Goal: Task Accomplishment & Management: Complete application form

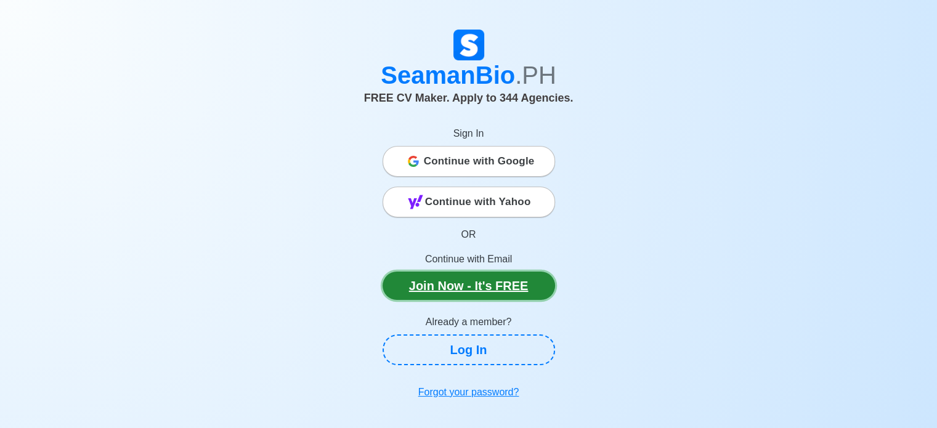
click at [477, 286] on link "Join Now - It's FREE" at bounding box center [468, 286] width 172 height 28
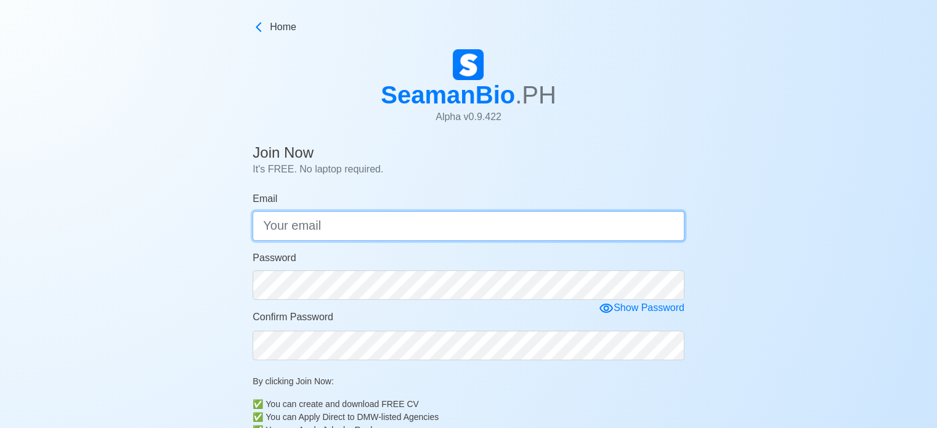
click at [384, 240] on input "Email" at bounding box center [468, 226] width 432 height 30
type input "[EMAIL_ADDRESS][DOMAIN_NAME]"
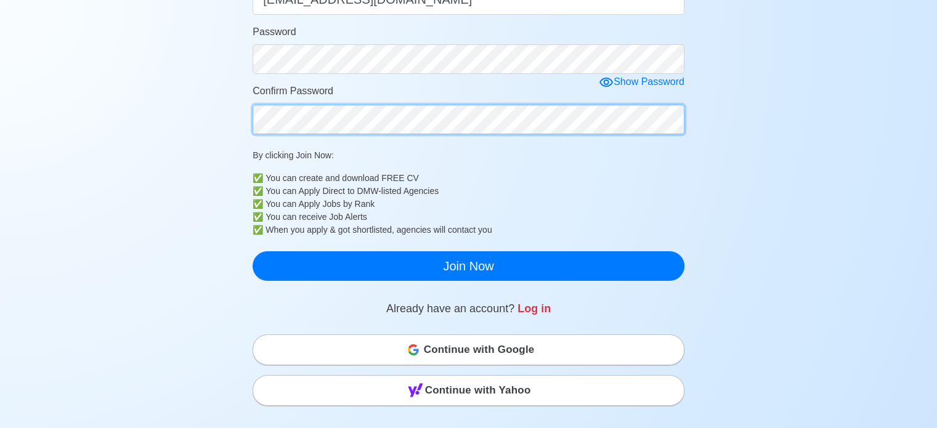
scroll to position [233, 0]
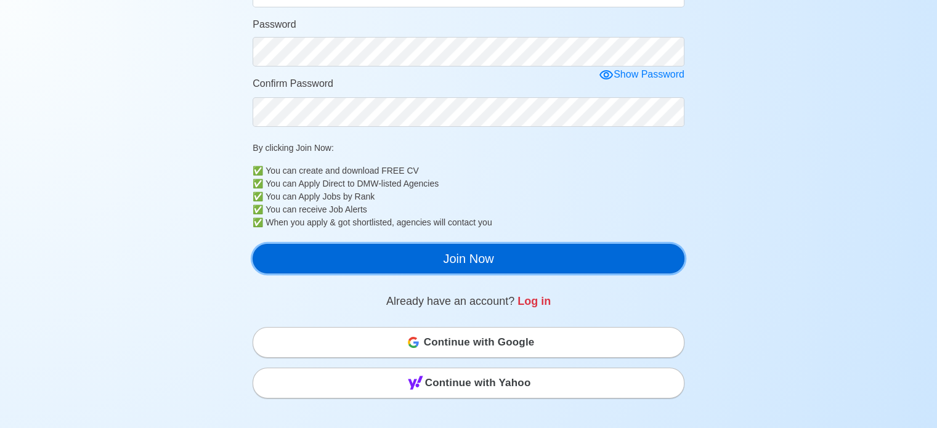
click at [408, 257] on button "Join Now" at bounding box center [468, 259] width 432 height 30
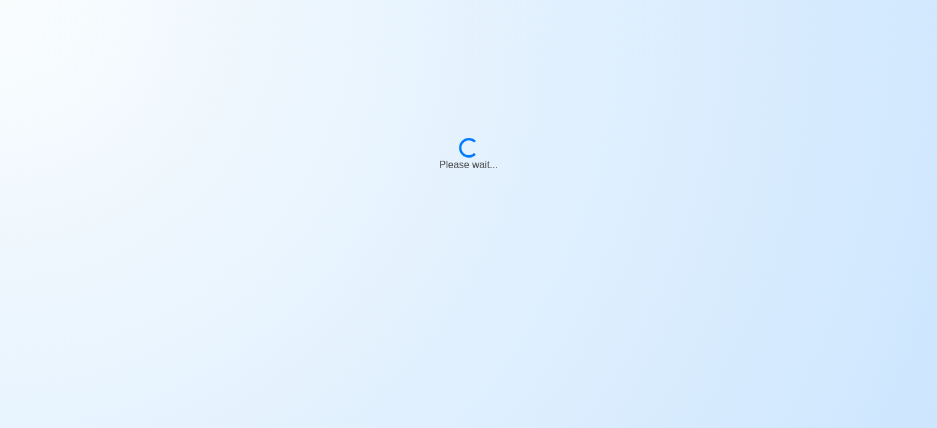
scroll to position [15, 0]
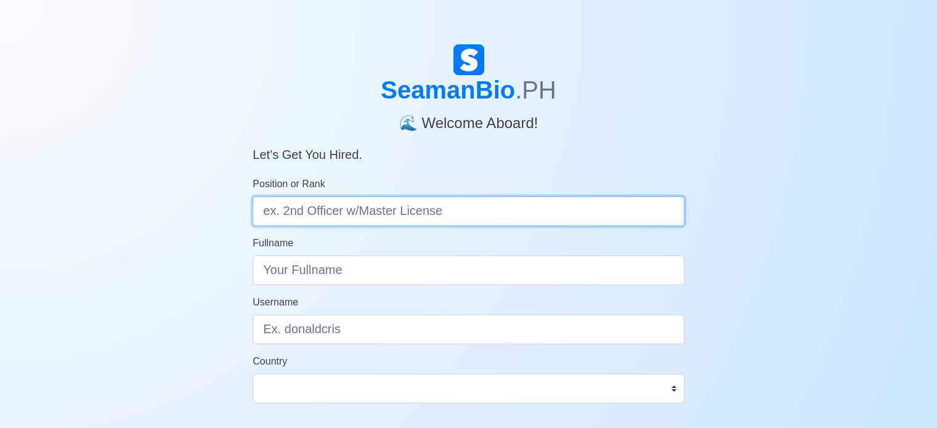
click at [460, 207] on input "Position or Rank" at bounding box center [468, 211] width 432 height 30
type input "Deck Cadet"
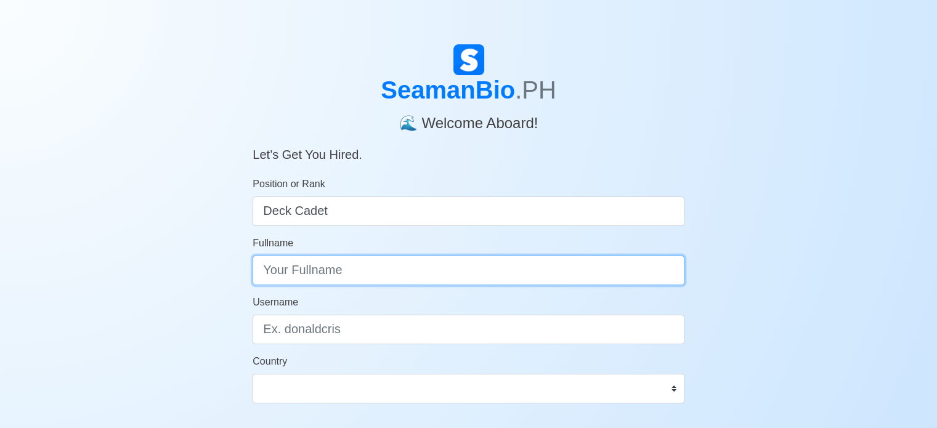
click at [470, 277] on input "Fullname" at bounding box center [468, 271] width 432 height 30
type input "JOSH JOLMAR SALVADOR CABUSAS"
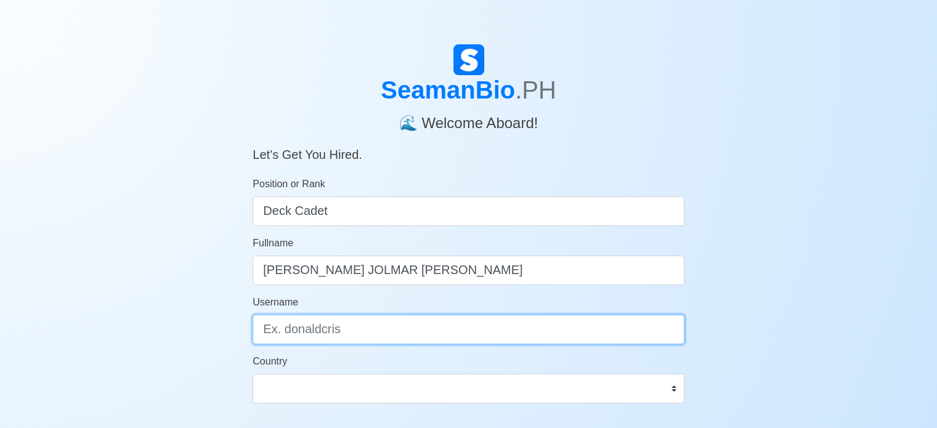
click at [388, 323] on input "Username" at bounding box center [468, 330] width 432 height 30
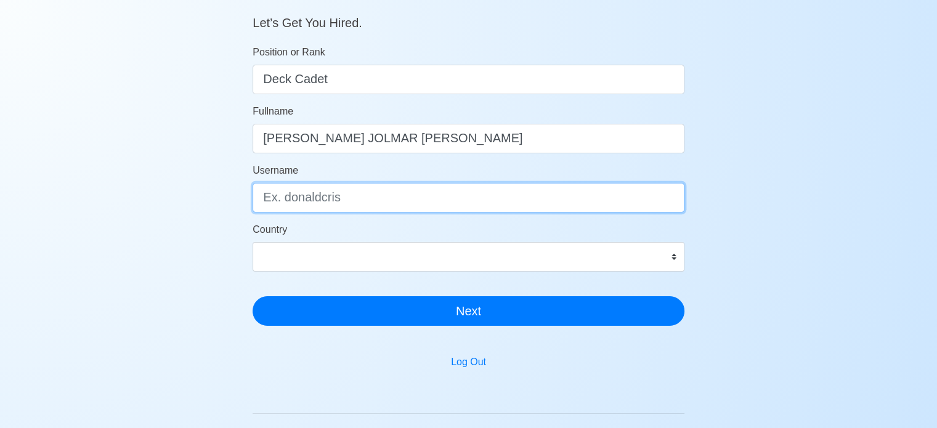
scroll to position [143, 0]
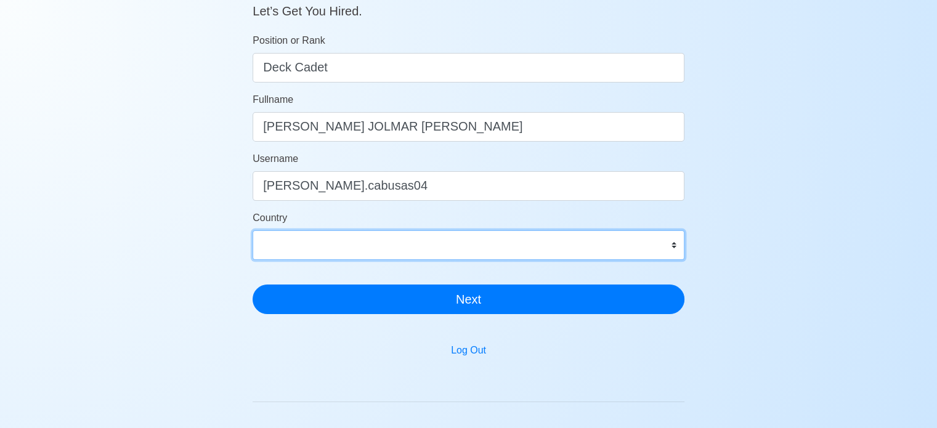
click at [536, 240] on div "Country Afghanistan Åland Islands Albania Algeria American Samoa Andorra Angola…" at bounding box center [468, 235] width 432 height 49
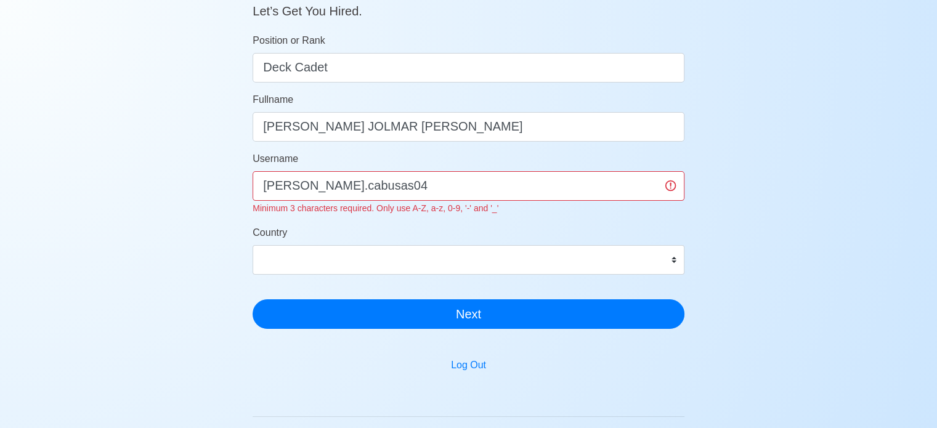
click at [173, 234] on div "SeamanBio .PH 🌊 Welcome Aboard! Let’s Get You Hired. Position or Rank Deck Cade…" at bounding box center [468, 233] width 937 height 664
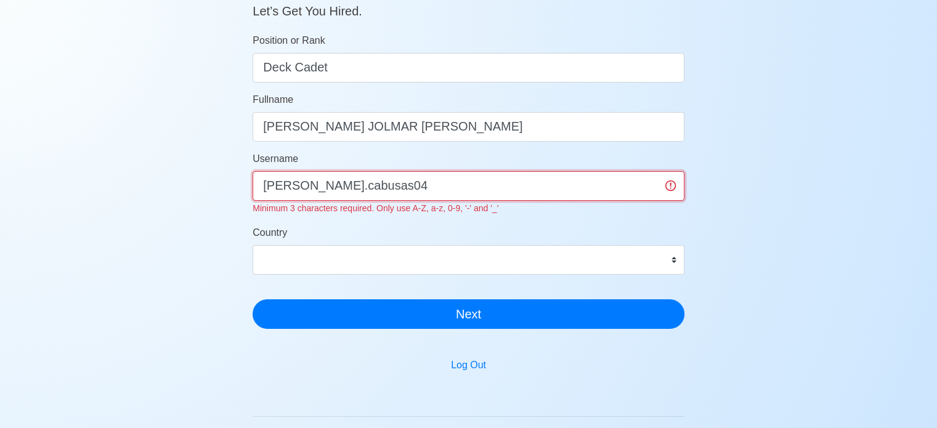
click at [405, 187] on input "josh.cabusas04" at bounding box center [468, 186] width 432 height 30
type input "josh.cabusas"
type input "J"
type input "josh_cabusas04"
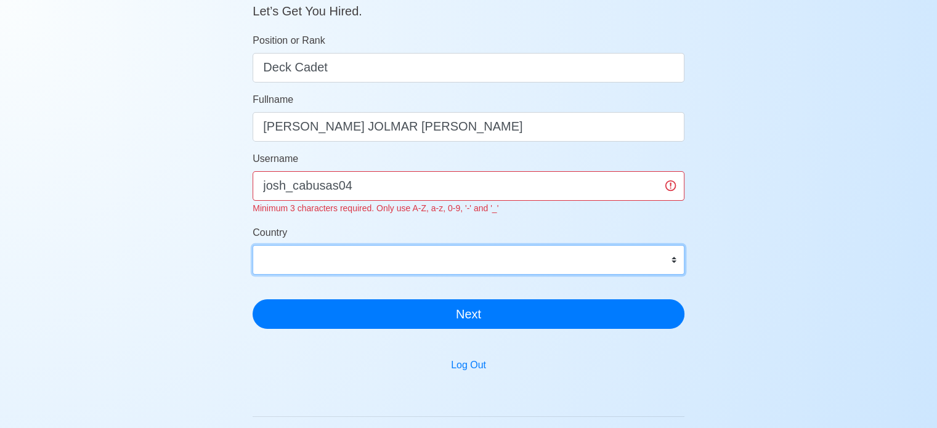
click at [434, 260] on form "Position or Rank Deck Cadet Fullname JOSH JOLMAR SALVADOR CABUSAS Username josh…" at bounding box center [468, 181] width 432 height 296
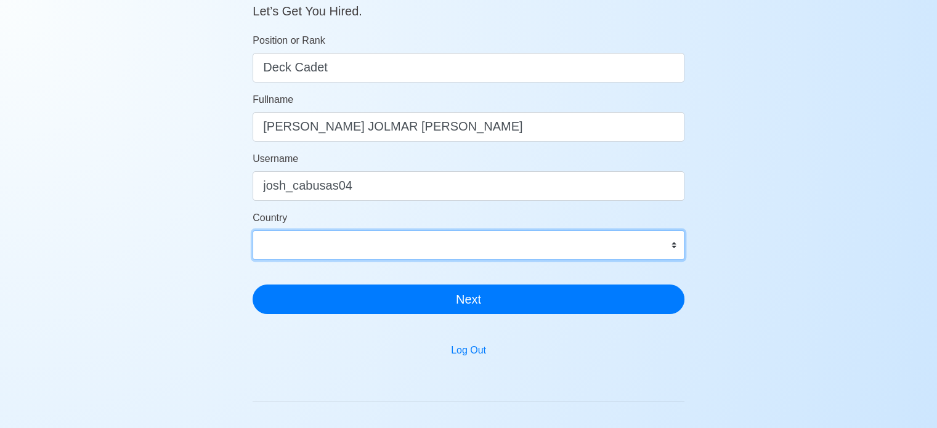
select select "PH"
click at [252, 230] on select "Afghanistan Åland Islands Albania Algeria American Samoa Andorra Angola Anguill…" at bounding box center [468, 245] width 432 height 30
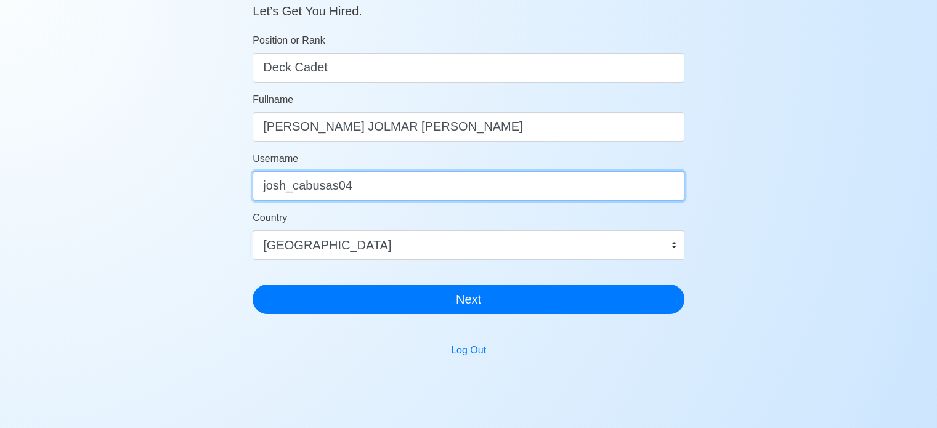
click at [378, 187] on input "josh_cabusas04" at bounding box center [468, 186] width 432 height 30
type input "josh_cabusas"
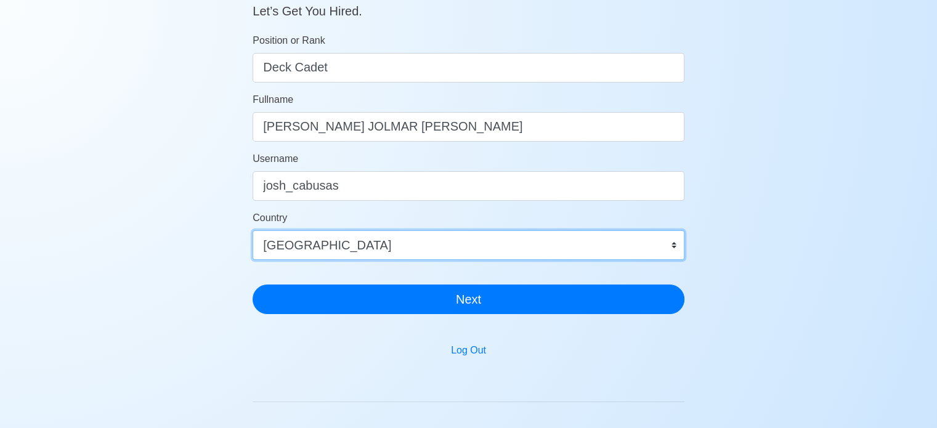
click at [387, 251] on select "Afghanistan Åland Islands Albania Algeria American Samoa Andorra Angola Anguill…" at bounding box center [468, 245] width 432 height 30
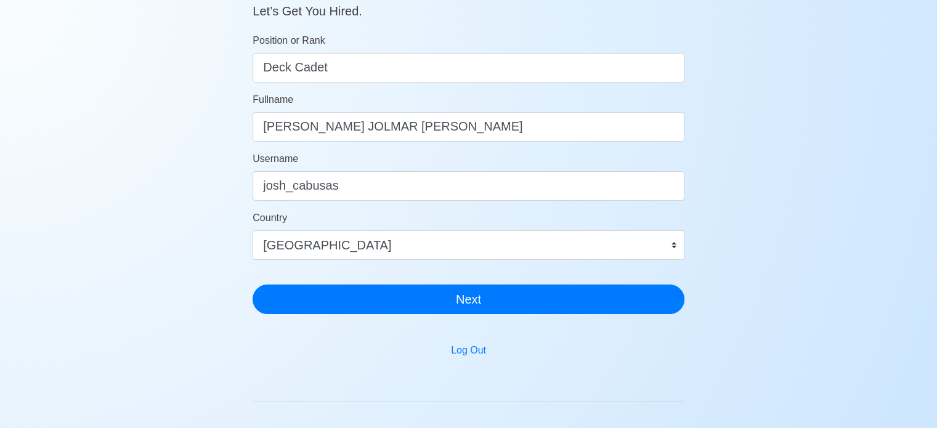
click at [157, 208] on div "SeamanBio .PH 🌊 Welcome Aboard! Let’s Get You Hired. Position or Rank Deck Cade…" at bounding box center [468, 225] width 937 height 649
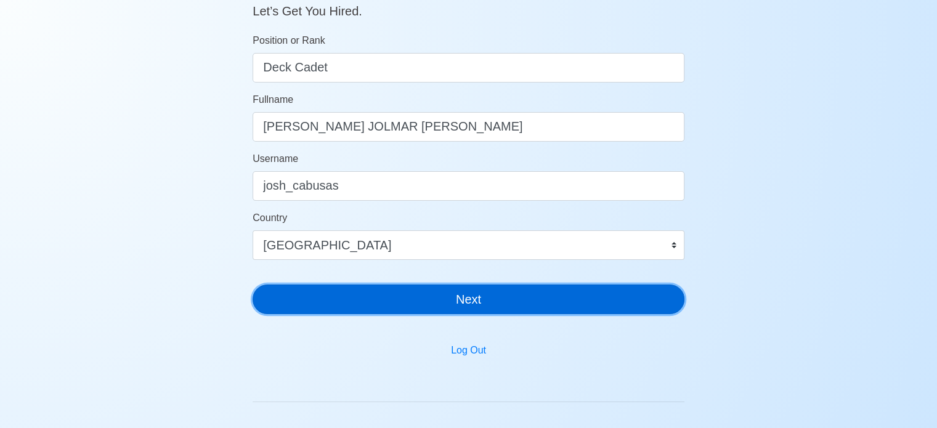
click at [395, 289] on button "Next" at bounding box center [468, 300] width 432 height 30
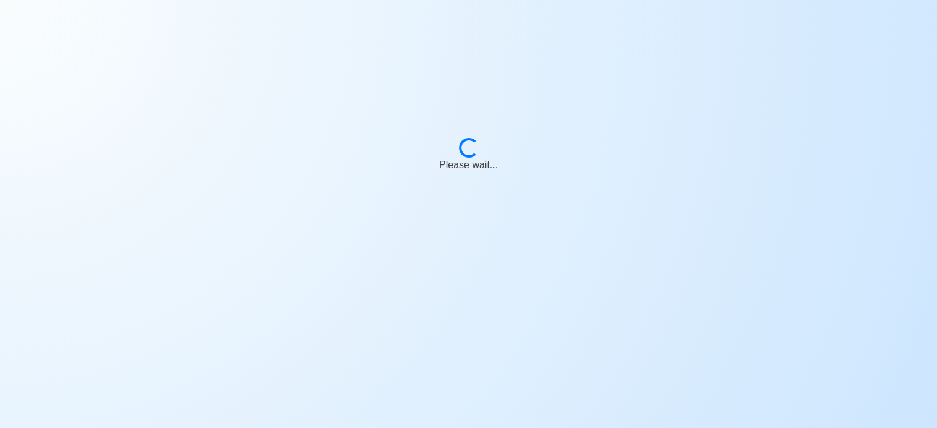
scroll to position [15, 0]
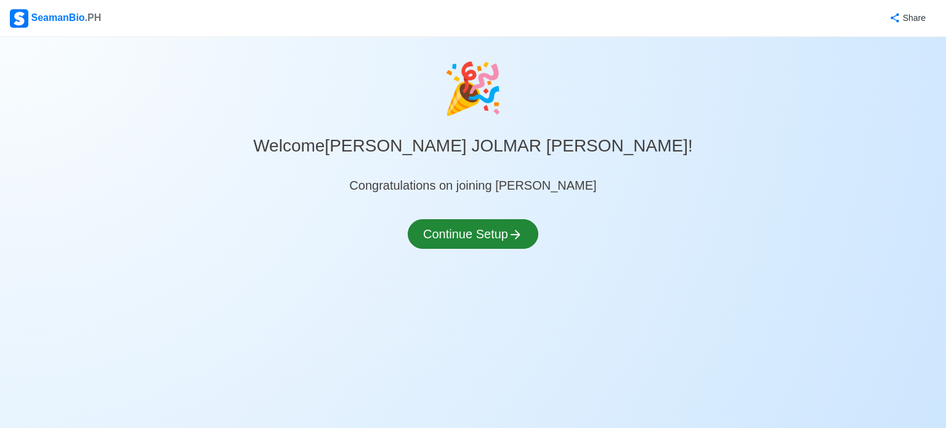
drag, startPoint x: 483, startPoint y: 217, endPoint x: 481, endPoint y: 225, distance: 8.2
click at [481, 225] on div "🎉 Welcome JOSH JOLMAR SALVADOR CABUSAS ! Congratulations on joining Seaman Cont…" at bounding box center [473, 165] width 946 height 227
click at [481, 225] on button "Continue Setup" at bounding box center [473, 234] width 131 height 30
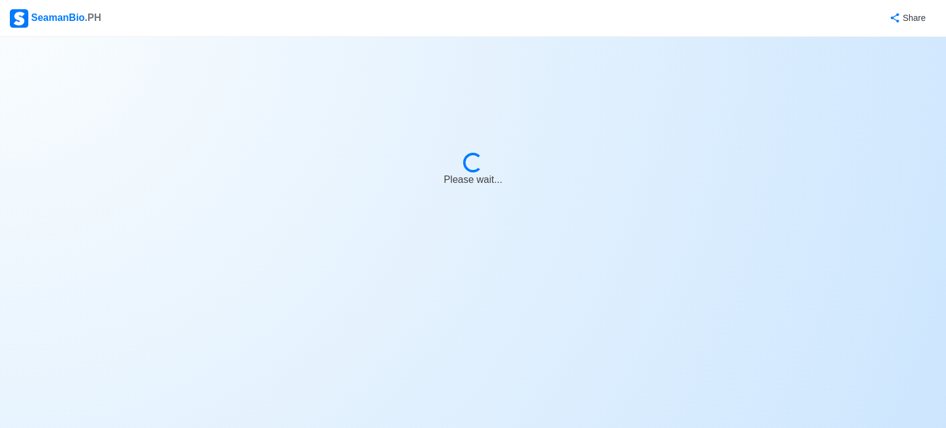
select select "Visible for Hiring"
select select "PH"
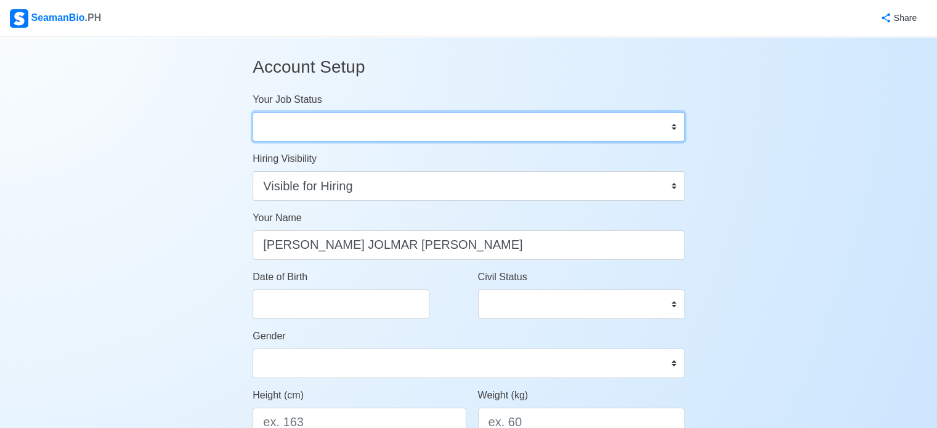
click at [366, 114] on select "Onboard Actively Looking for Job Not Looking for Job" at bounding box center [468, 127] width 432 height 30
click at [373, 123] on select "Onboard Actively Looking for Job Not Looking for Job" at bounding box center [468, 127] width 432 height 30
select select "Actively Looking for Job"
click at [252, 112] on select "Onboard Actively Looking for Job Not Looking for Job" at bounding box center [468, 127] width 432 height 30
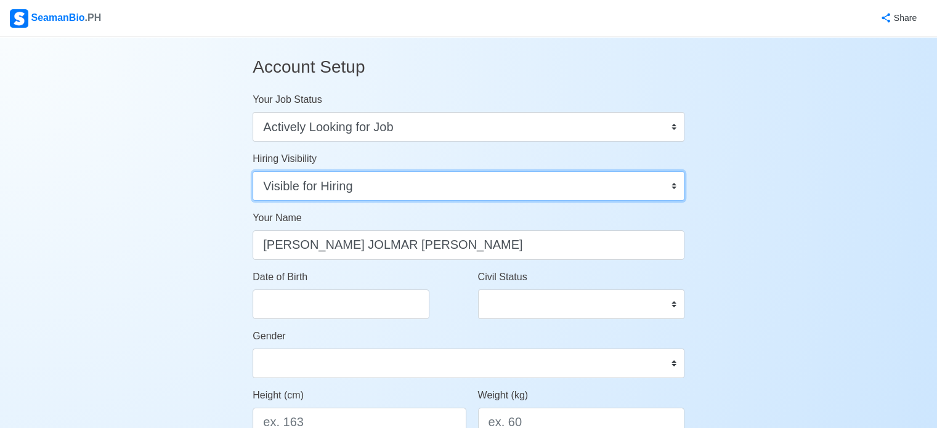
click at [397, 180] on select "Visible for Hiring Not Visible for Hiring" at bounding box center [468, 186] width 432 height 30
click at [252, 171] on select "Visible for Hiring Not Visible for Hiring" at bounding box center [468, 186] width 432 height 30
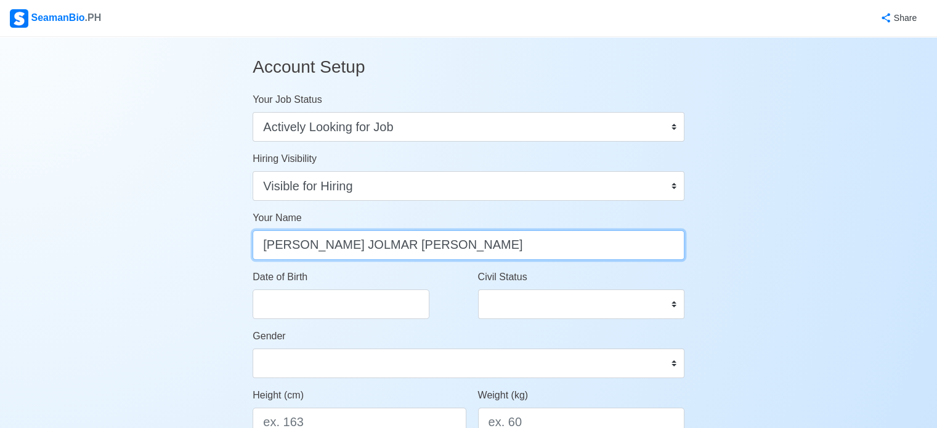
click at [398, 242] on input "[PERSON_NAME] JOLMAR [PERSON_NAME]" at bounding box center [468, 245] width 432 height 30
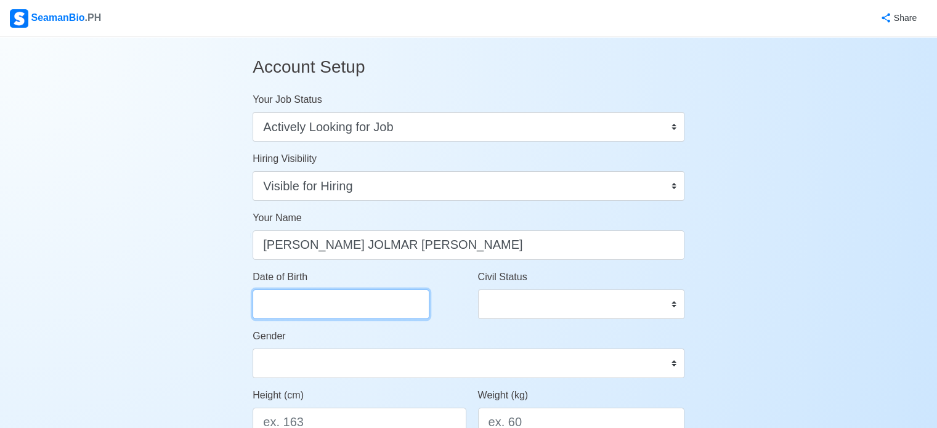
select select "****"
select select "******"
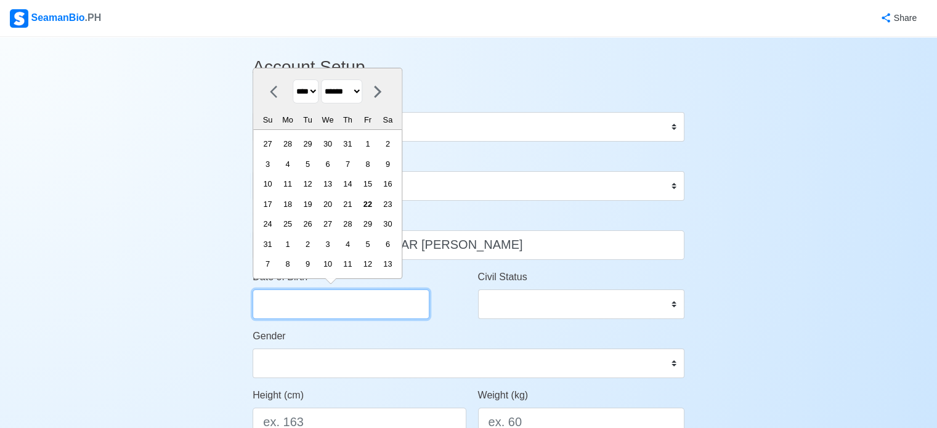
click at [364, 296] on input "Date of Birth" at bounding box center [340, 304] width 177 height 30
click at [318, 83] on select "**** **** **** **** **** **** **** **** **** **** **** **** **** **** **** ****…" at bounding box center [306, 91] width 26 height 24
select select "****"
click at [293, 100] on select "**** **** **** **** **** **** **** **** **** **** **** **** **** **** **** ****…" at bounding box center [306, 91] width 26 height 24
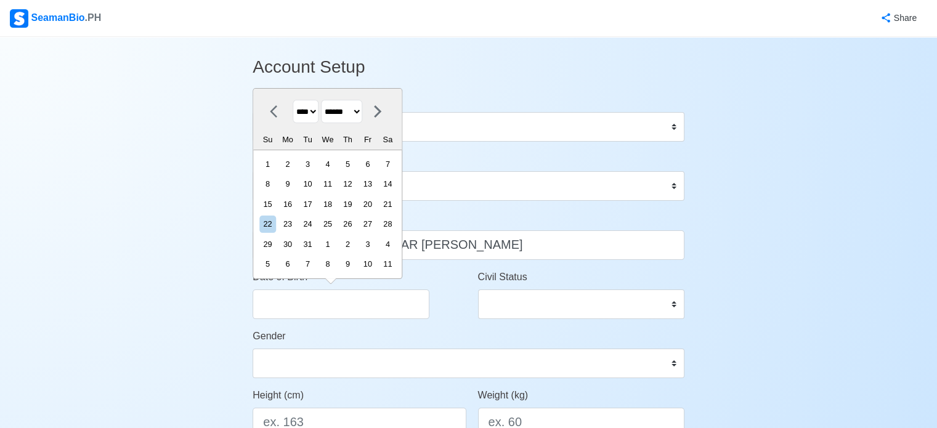
click at [385, 114] on icon at bounding box center [377, 111] width 15 height 15
select select "*********"
click at [276, 241] on div "26" at bounding box center [267, 244] width 17 height 17
type input "09/26/2004"
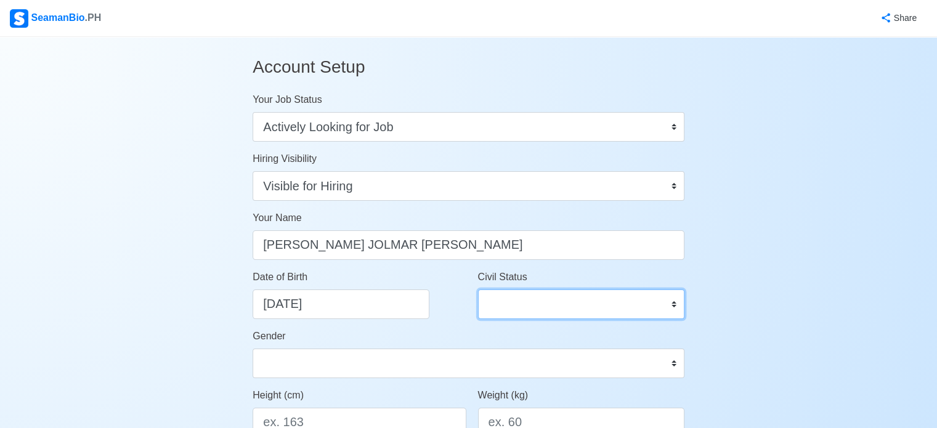
click at [528, 302] on select "Single Married Widowed Separated" at bounding box center [581, 304] width 206 height 30
select select "Single"
click at [478, 289] on select "Single Married Widowed Separated" at bounding box center [581, 304] width 206 height 30
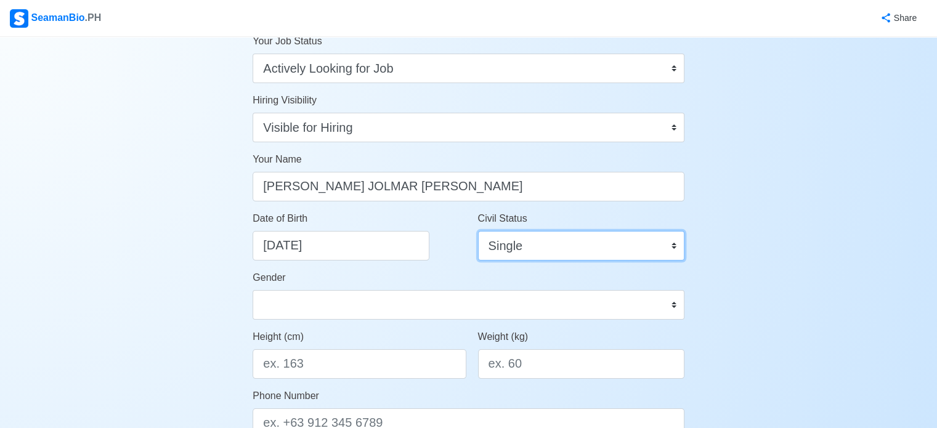
scroll to position [59, 0]
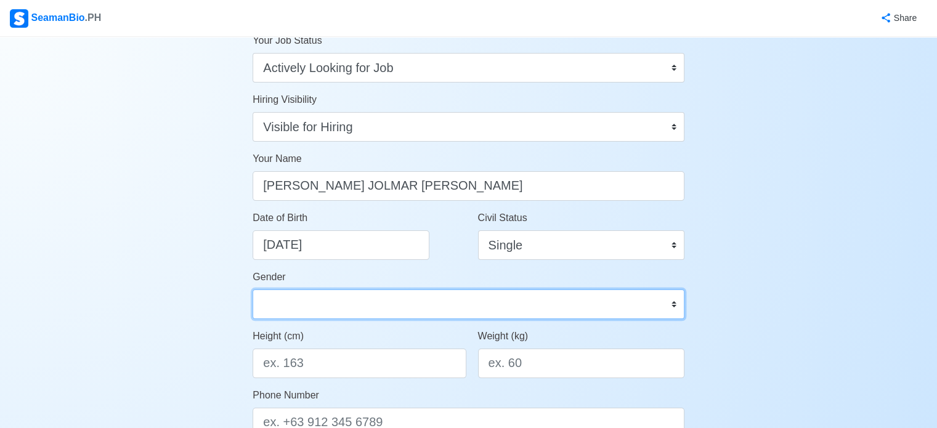
click at [472, 300] on select "Male Female" at bounding box center [468, 304] width 432 height 30
select select "[DEMOGRAPHIC_DATA]"
click at [252, 289] on select "Male Female" at bounding box center [468, 304] width 432 height 30
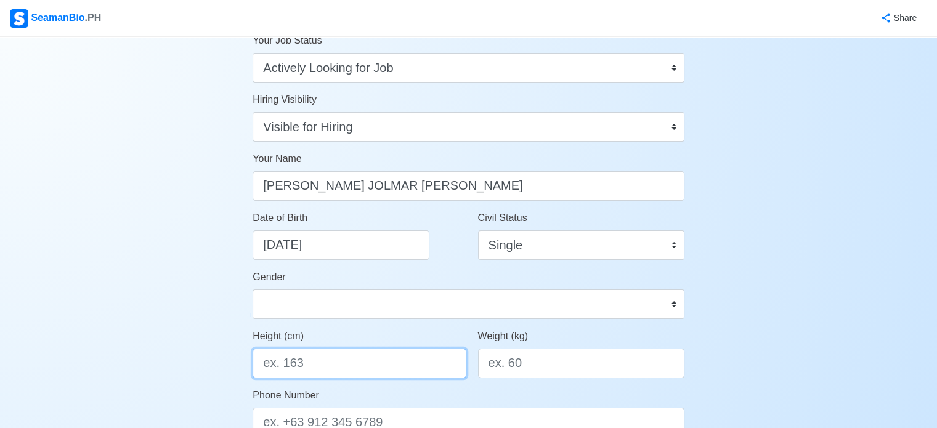
click at [394, 359] on input "Height (cm)" at bounding box center [358, 364] width 213 height 30
type input "173"
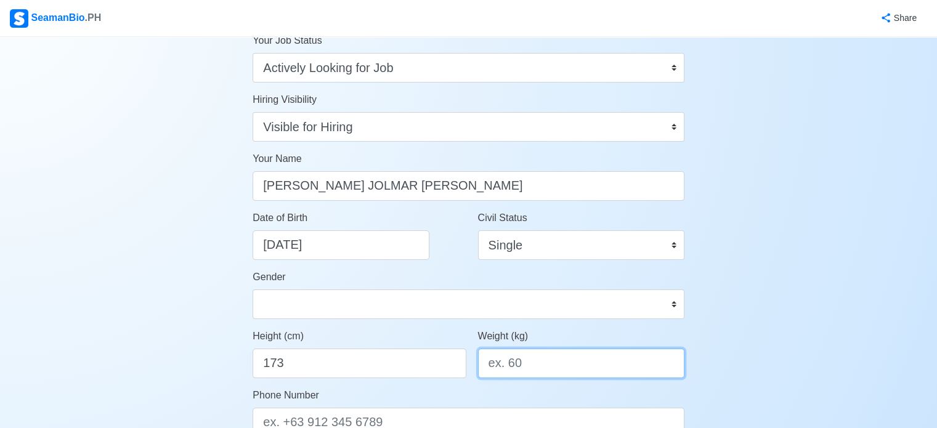
click at [538, 359] on input "Weight (kg)" at bounding box center [581, 364] width 206 height 30
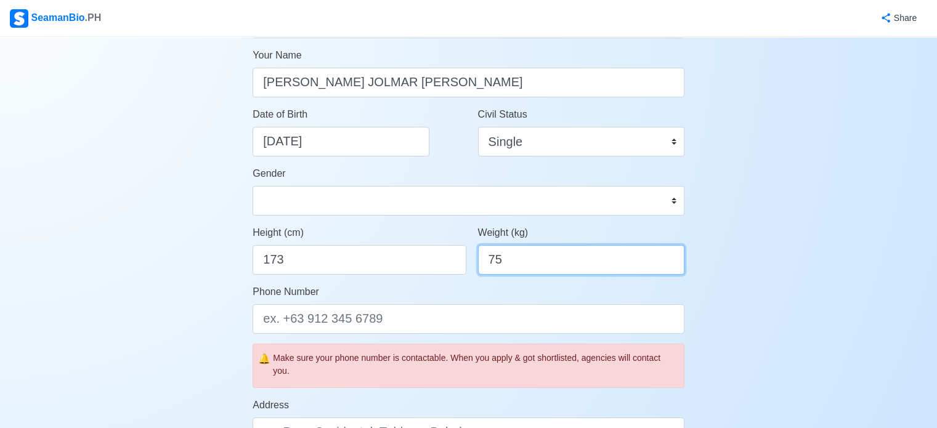
scroll to position [167, 0]
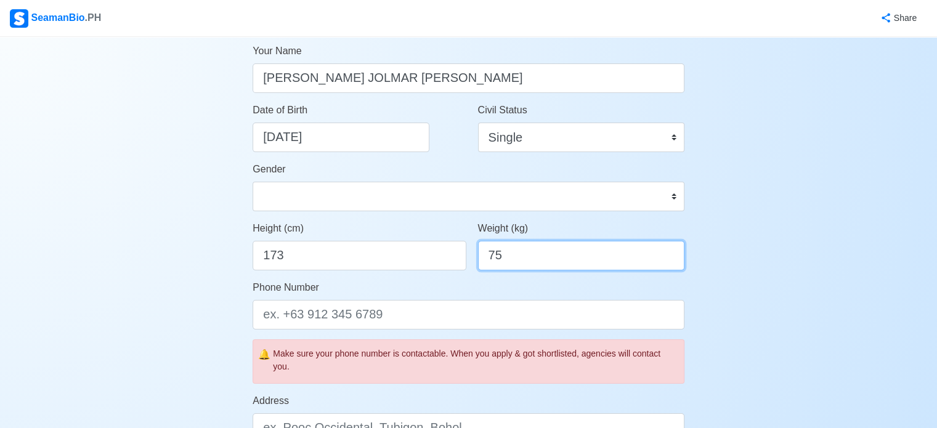
type input "75"
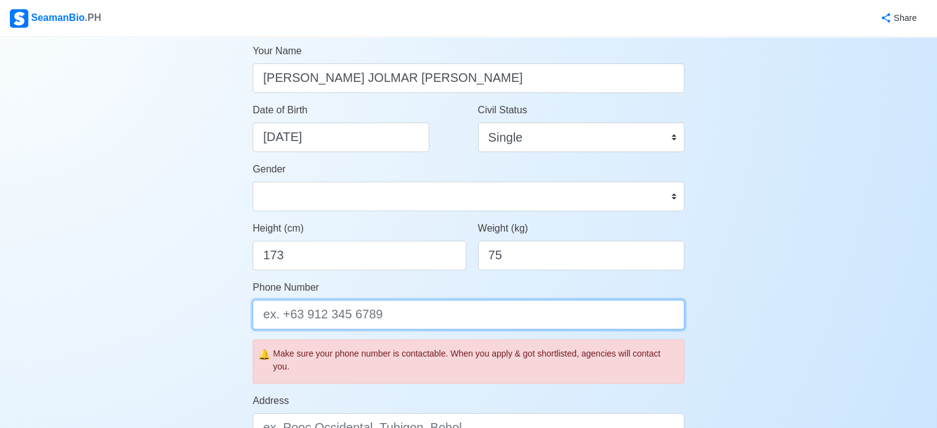
click at [480, 315] on input "Phone Number" at bounding box center [468, 315] width 432 height 30
type input "0"
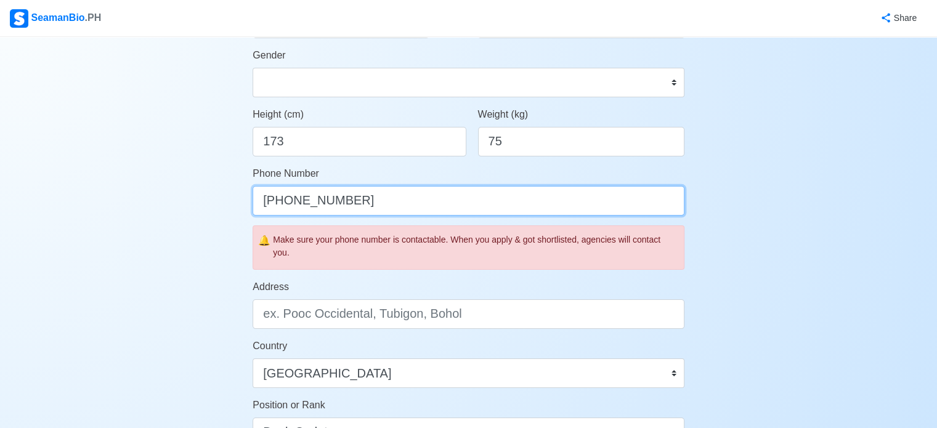
scroll to position [310, 0]
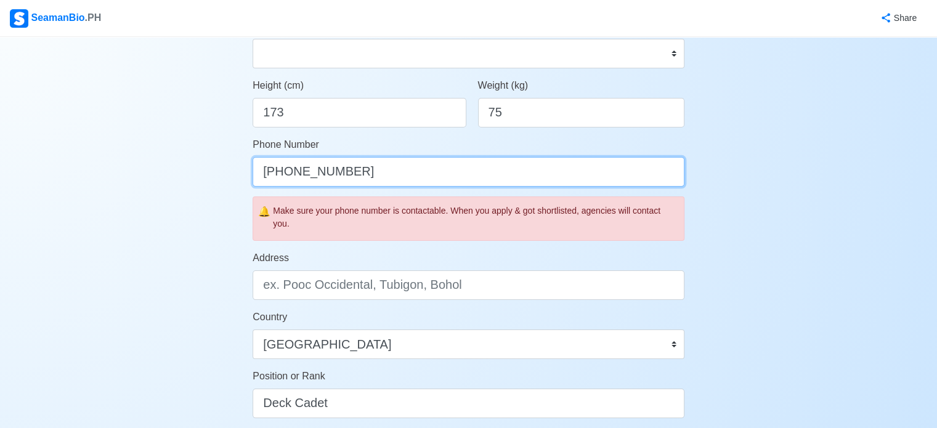
type input "[PHONE_NUMBER]"
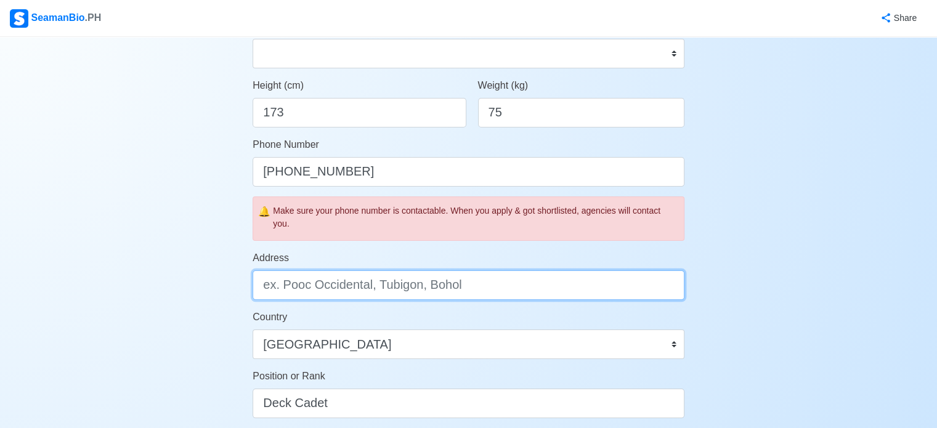
click at [480, 295] on input "Address" at bounding box center [468, 285] width 432 height 30
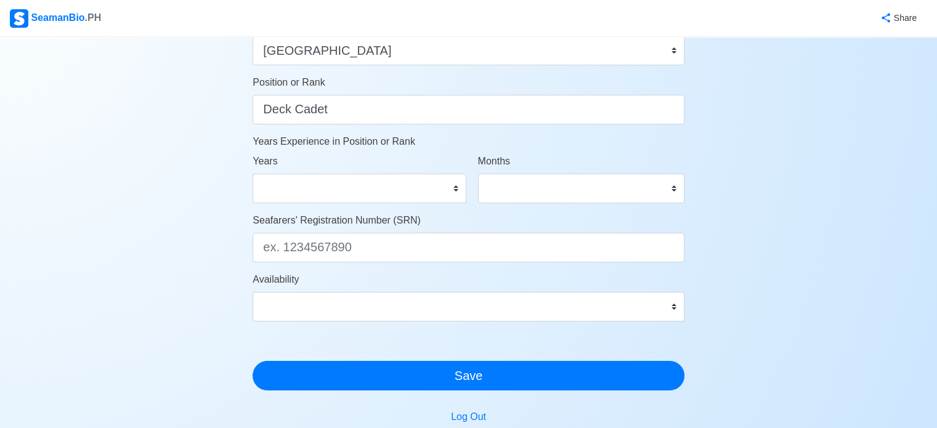
scroll to position [604, 0]
type input "Blk 23 Lot 13 Solomon St. North Olympus Caloocan City"
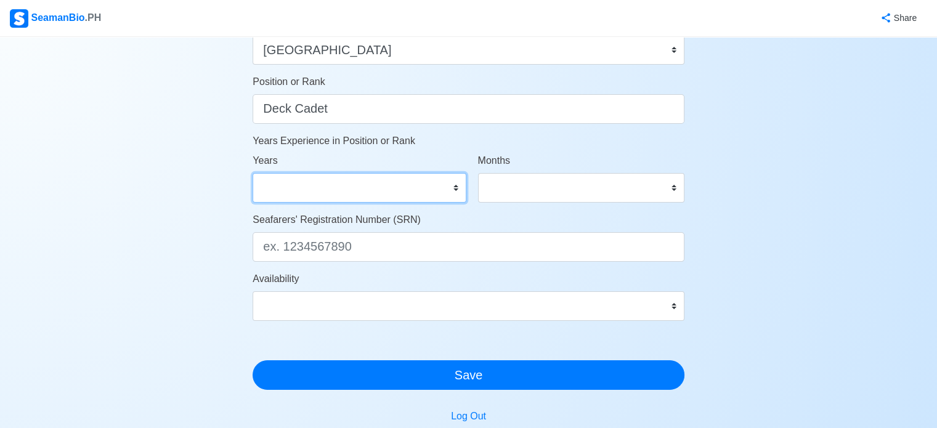
click at [390, 188] on select "0 1 2 3 4 5 6 7 8 9 10 11 12 13 14 15 16 17 18 19 20 21 22 23 24 25 26 27 28 29…" at bounding box center [358, 188] width 213 height 30
drag, startPoint x: 150, startPoint y: 195, endPoint x: 358, endPoint y: 147, distance: 212.9
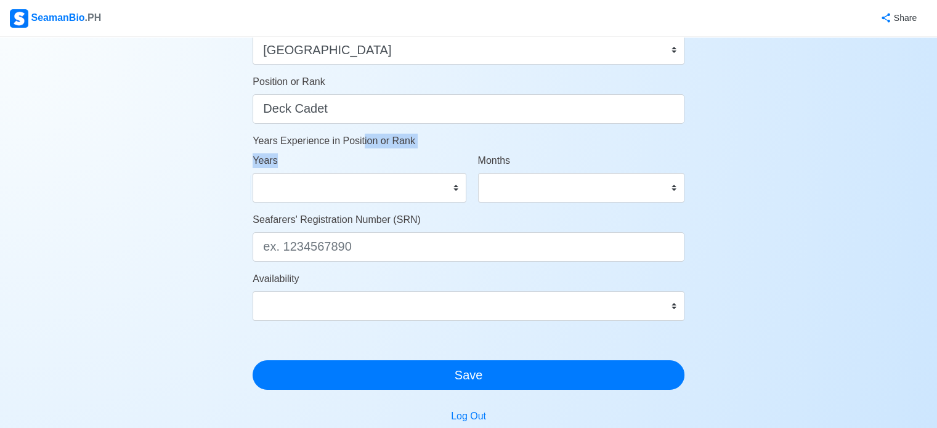
click at [358, 147] on p "Years Experience in Position or Rank" at bounding box center [468, 141] width 432 height 15
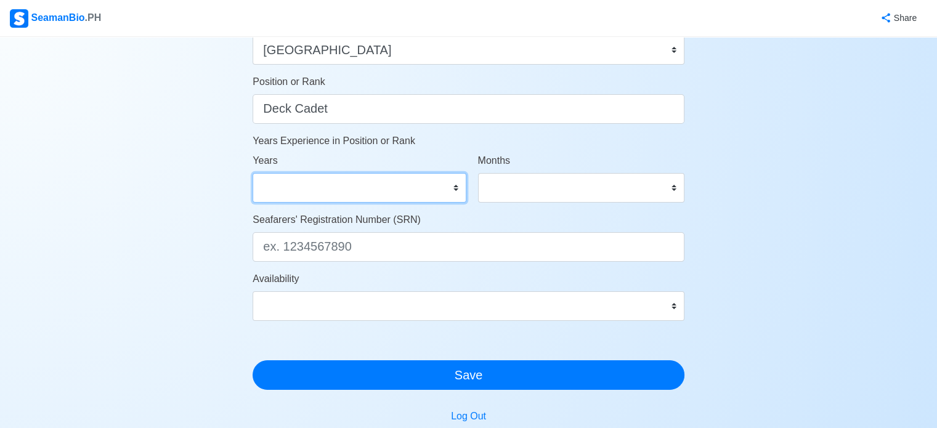
click at [351, 190] on select "0 1 2 3 4 5 6 7 8 9 10 11 12 13 14 15 16 17 18 19 20 21 22 23 24 25 26 27 28 29…" at bounding box center [358, 188] width 213 height 30
select select "0"
click at [252, 173] on select "0 1 2 3 4 5 6 7 8 9 10 11 12 13 14 15 16 17 18 19 20 21 22 23 24 25 26 27 28 29…" at bounding box center [358, 188] width 213 height 30
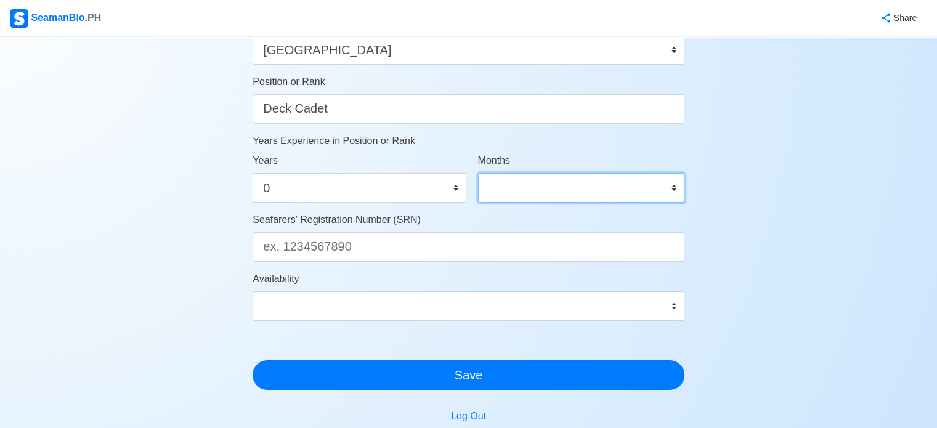
click at [572, 188] on select "0 1 2 3 4 5 6 7 8 9 10 11" at bounding box center [581, 188] width 206 height 30
select select "0"
click at [478, 173] on select "0 1 2 3 4 5 6 7 8 9 10 11" at bounding box center [581, 188] width 206 height 30
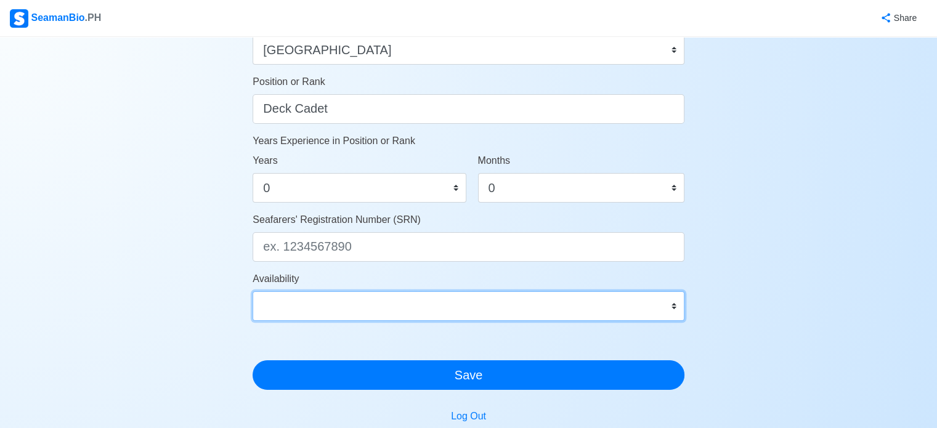
click at [398, 302] on select "Immediate Sep 2025 Oct 2025 Nov 2025 Dec 2025 Jan 2026 Feb 2026 Mar 2026 Apr 20…" at bounding box center [468, 306] width 432 height 30
select select "4102416000000"
click at [252, 291] on select "Immediate Sep 2025 Oct 2025 Nov 2025 Dec 2025 Jan 2026 Feb 2026 Mar 2026 Apr 20…" at bounding box center [468, 306] width 432 height 30
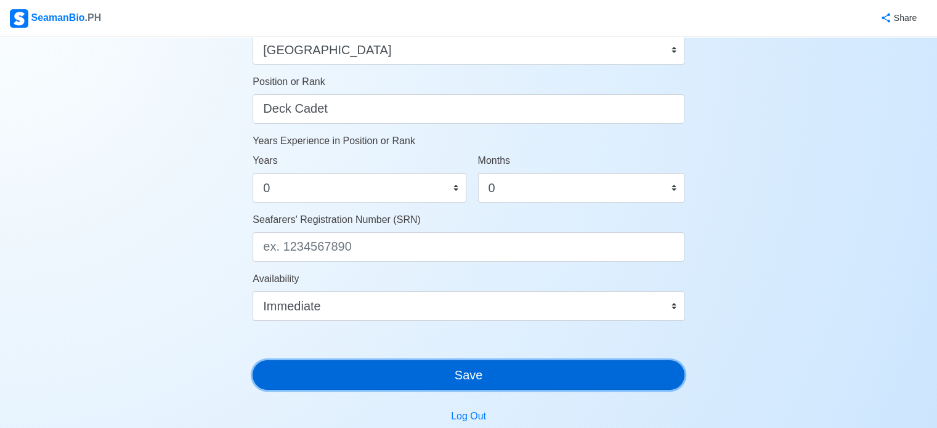
click at [388, 371] on button "Save" at bounding box center [468, 375] width 432 height 30
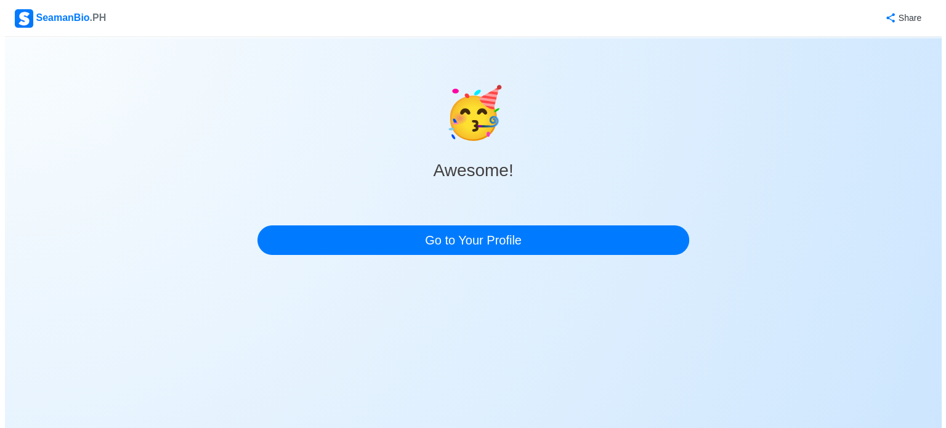
scroll to position [0, 0]
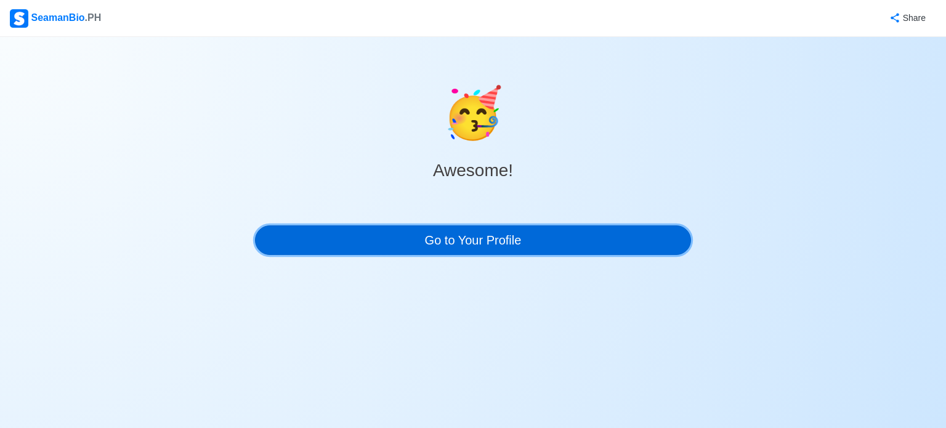
click at [528, 238] on link "Go to Your Profile" at bounding box center [473, 240] width 436 height 30
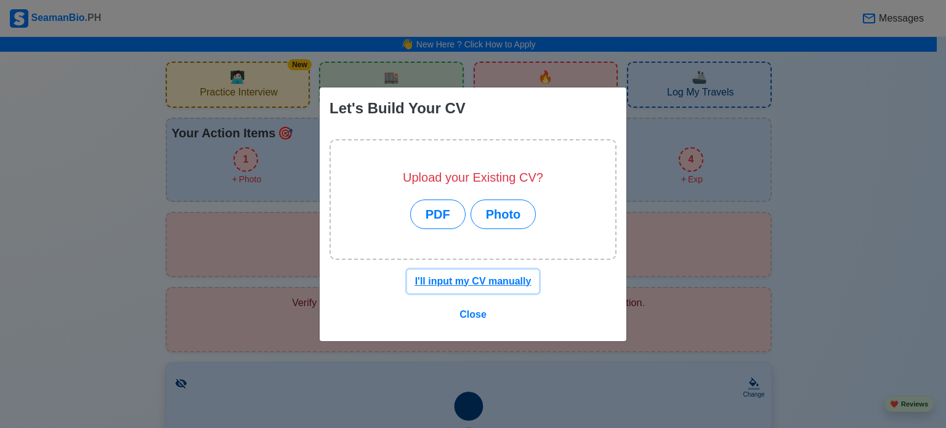
click at [503, 289] on button "I'll input my CV manually" at bounding box center [473, 281] width 132 height 23
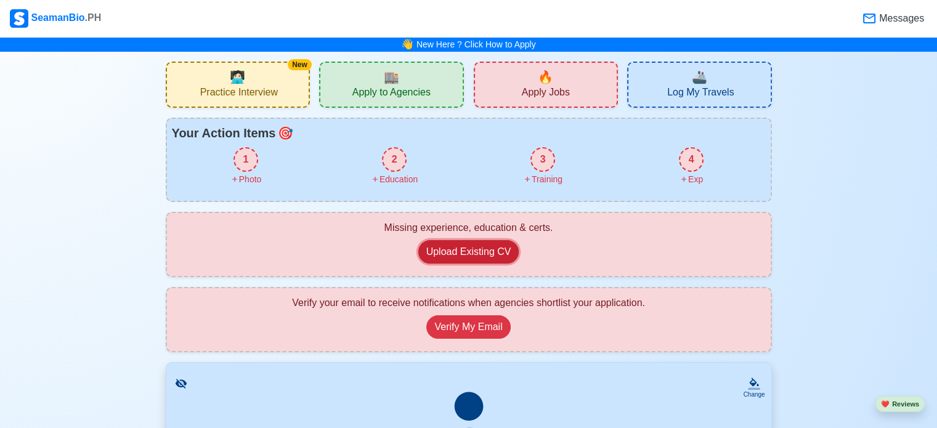
click at [479, 254] on button "Upload Existing CV" at bounding box center [468, 251] width 101 height 23
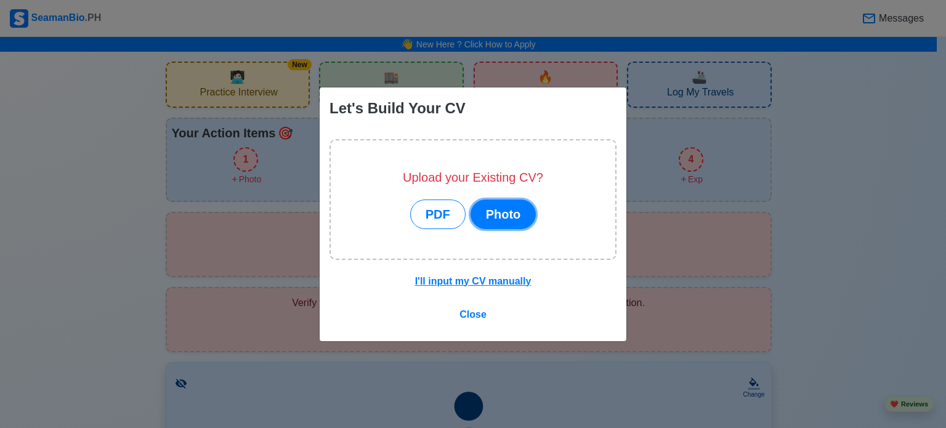
click at [506, 217] on button "Photo" at bounding box center [503, 215] width 66 height 30
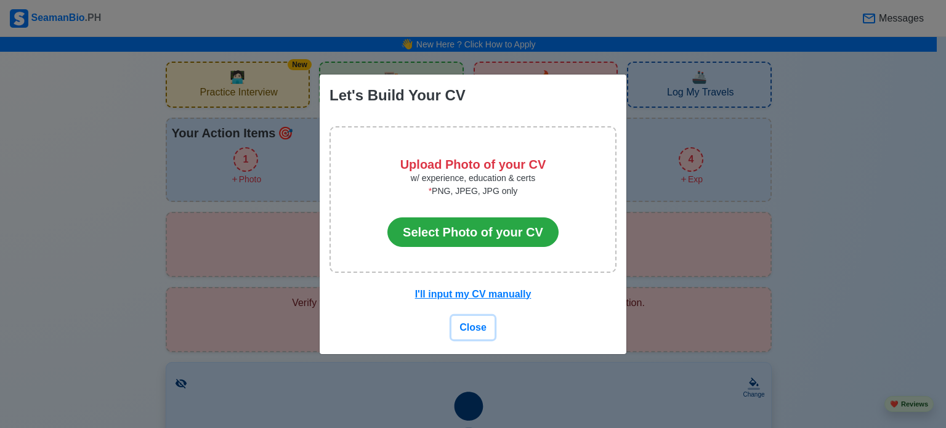
click at [469, 325] on span "Close" at bounding box center [472, 327] width 27 height 10
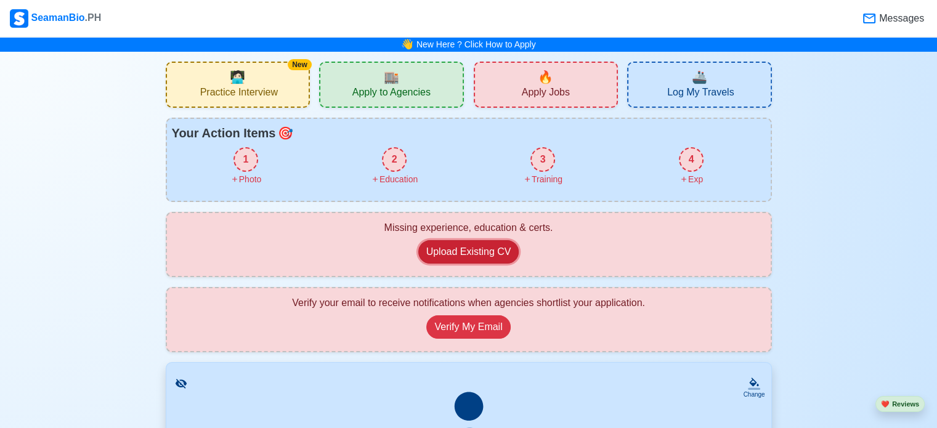
click at [474, 250] on button "Upload Existing CV" at bounding box center [468, 251] width 101 height 23
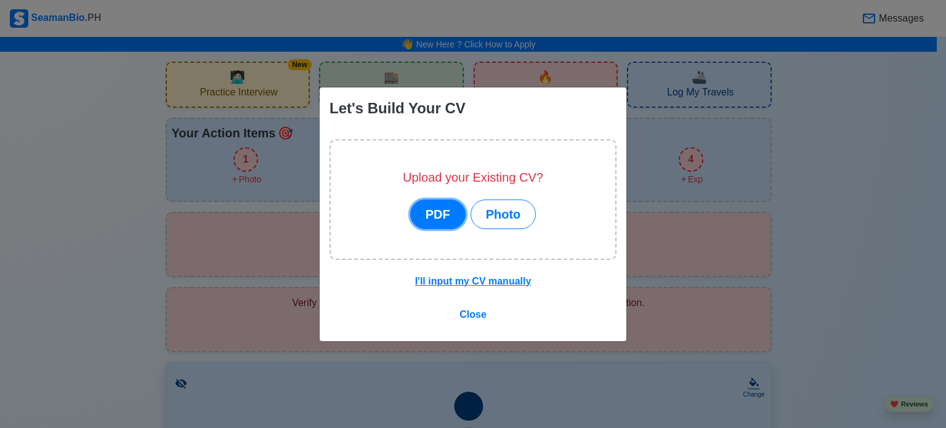
click at [442, 211] on button "PDF" at bounding box center [437, 215] width 55 height 30
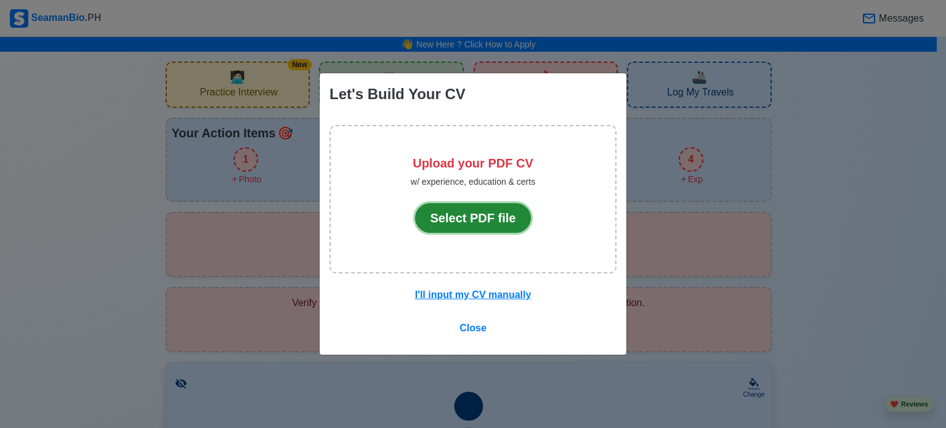
click at [463, 219] on button "Select PDF file" at bounding box center [473, 218] width 116 height 30
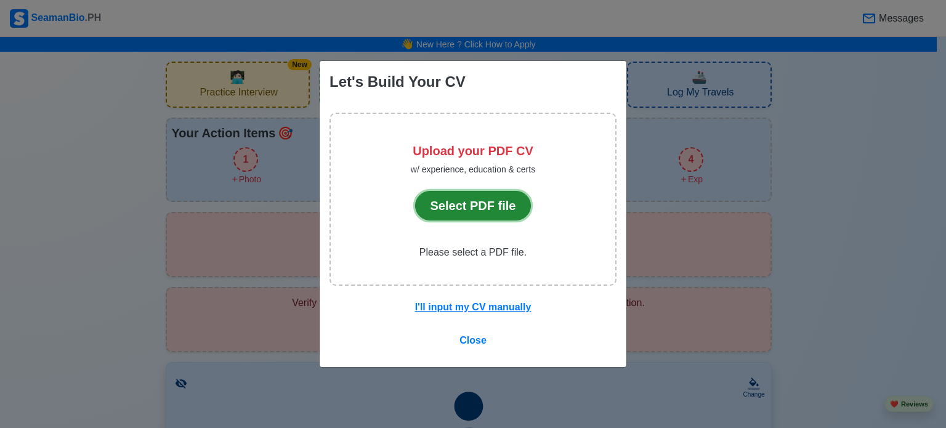
click at [487, 214] on button "Select PDF file" at bounding box center [473, 206] width 116 height 30
click at [482, 209] on button "Select PDF file" at bounding box center [473, 206] width 116 height 30
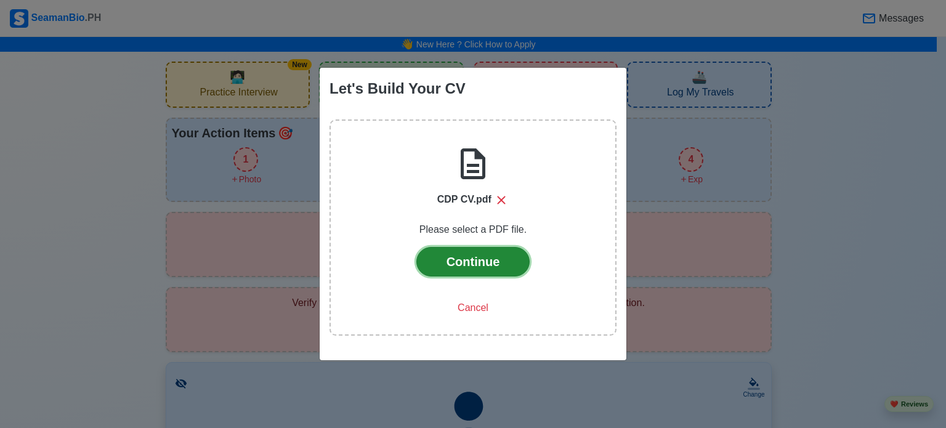
click at [474, 264] on button "Continue" at bounding box center [473, 262] width 114 height 30
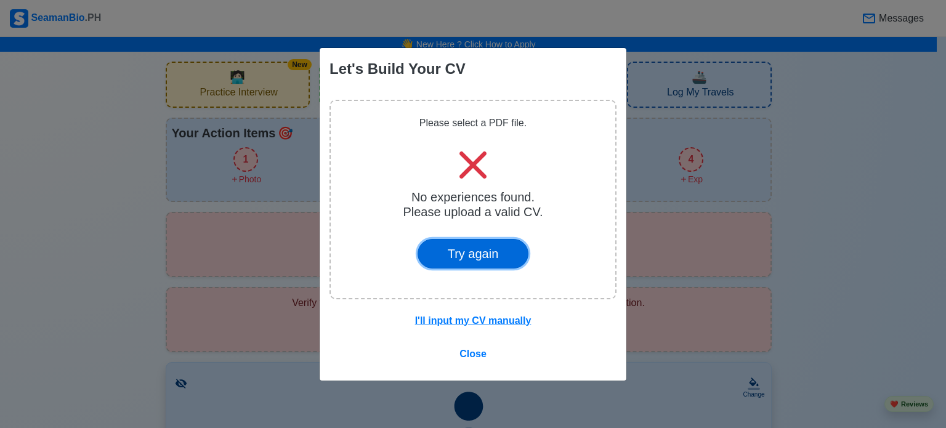
click at [474, 261] on button "Try again" at bounding box center [473, 254] width 111 height 30
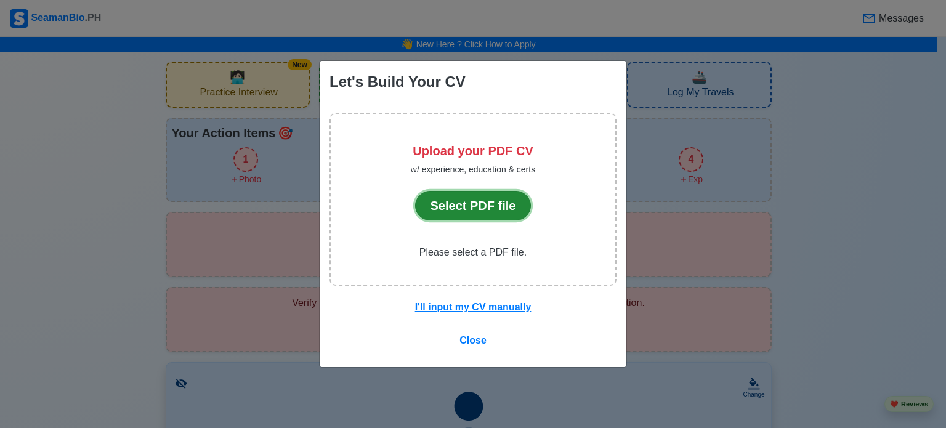
click at [471, 208] on button "Select PDF file" at bounding box center [473, 206] width 116 height 30
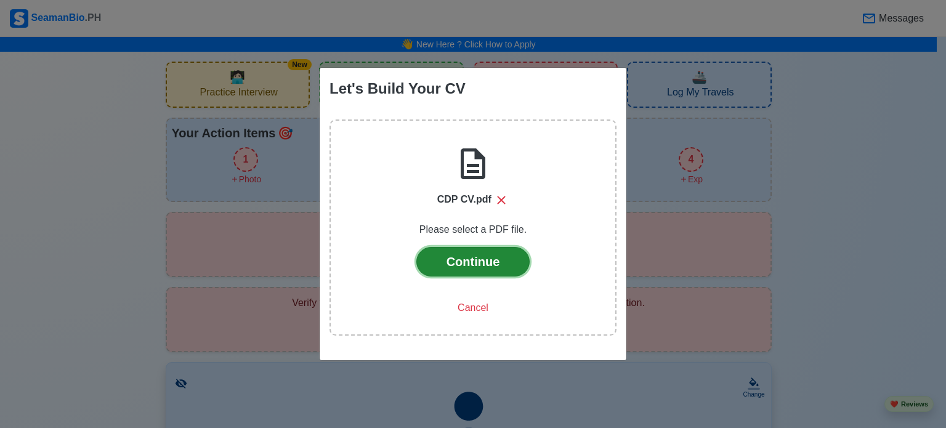
click at [482, 273] on button "Continue" at bounding box center [473, 262] width 114 height 30
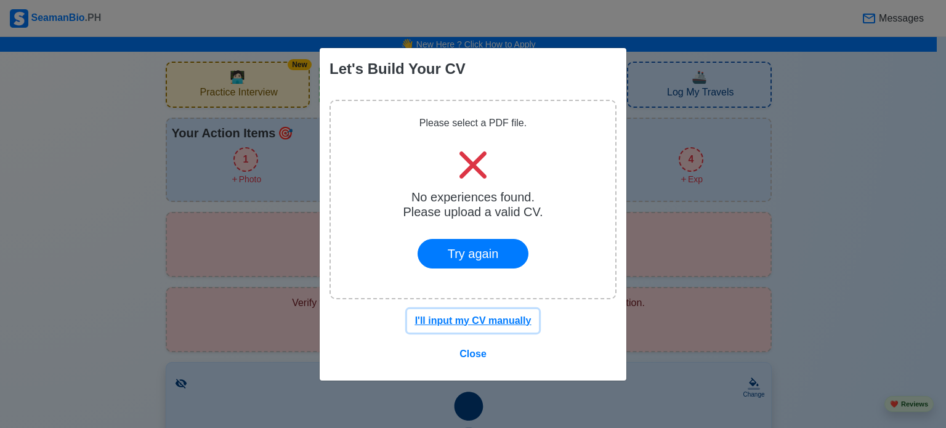
click at [463, 312] on button "I'll input my CV manually" at bounding box center [473, 320] width 132 height 23
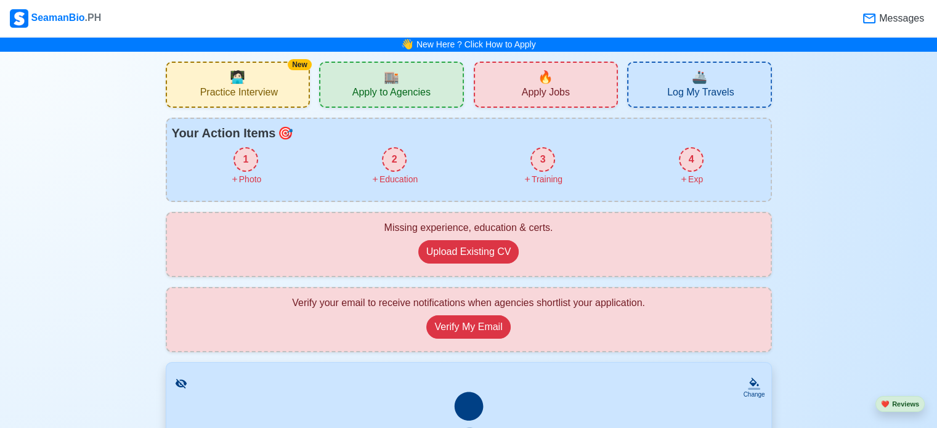
click at [383, 87] on span "Apply to Agencies" at bounding box center [391, 93] width 78 height 15
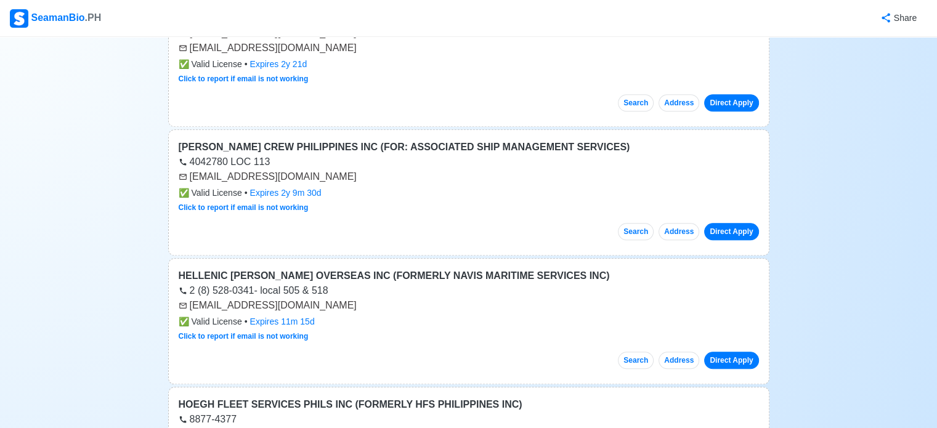
scroll to position [10449, 0]
